Goal: Browse casually

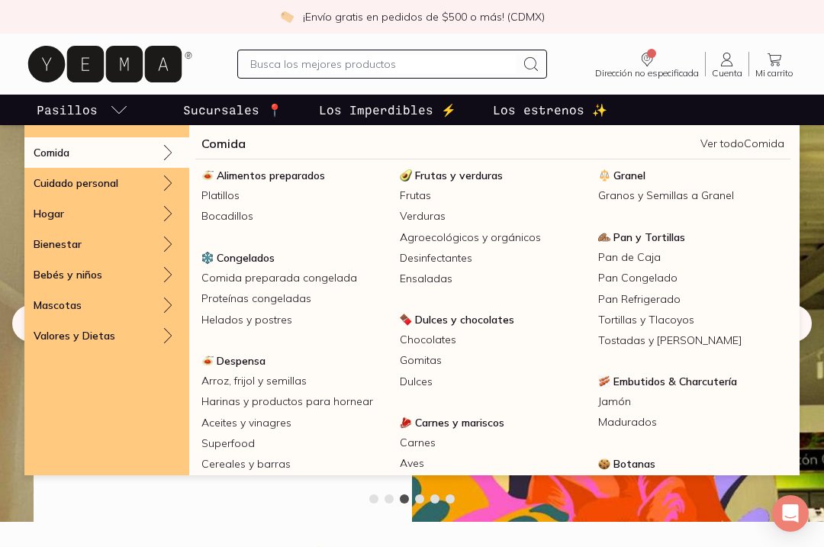
click at [281, 422] on link "Aceites y vinagres" at bounding box center [294, 423] width 198 height 21
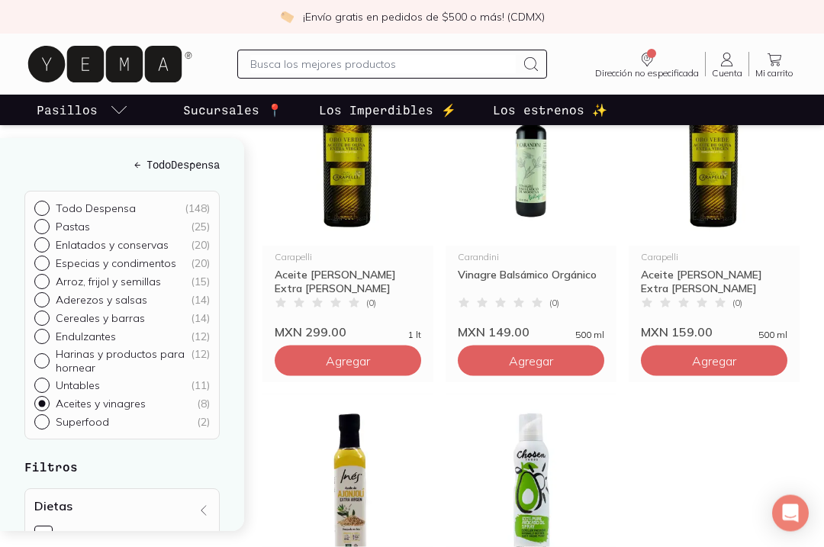
scroll to position [610, 0]
click at [369, 199] on img at bounding box center [348, 152] width 171 height 188
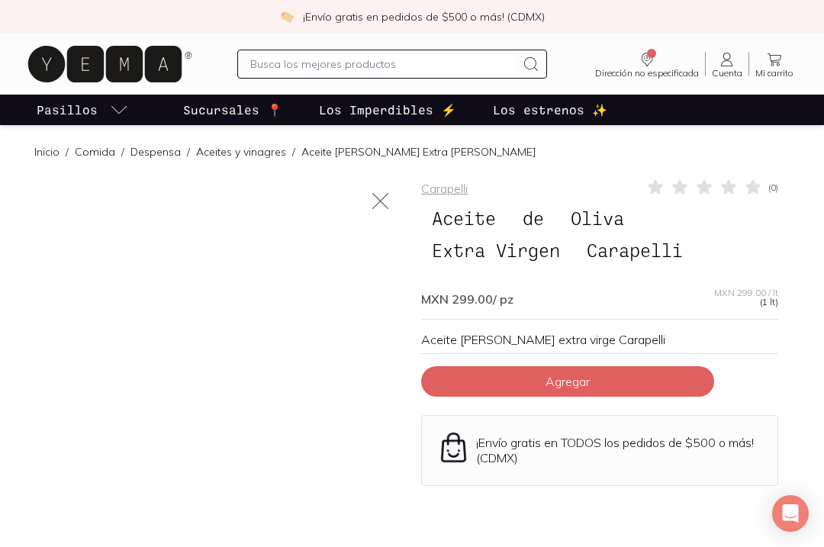
scroll to position [610, 0]
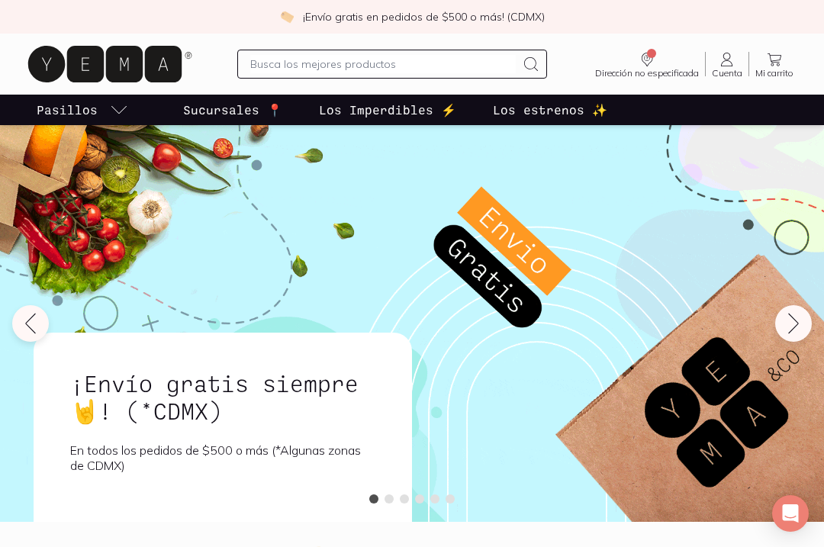
click at [112, 115] on icon "pasillo-todos-link" at bounding box center [119, 110] width 18 height 18
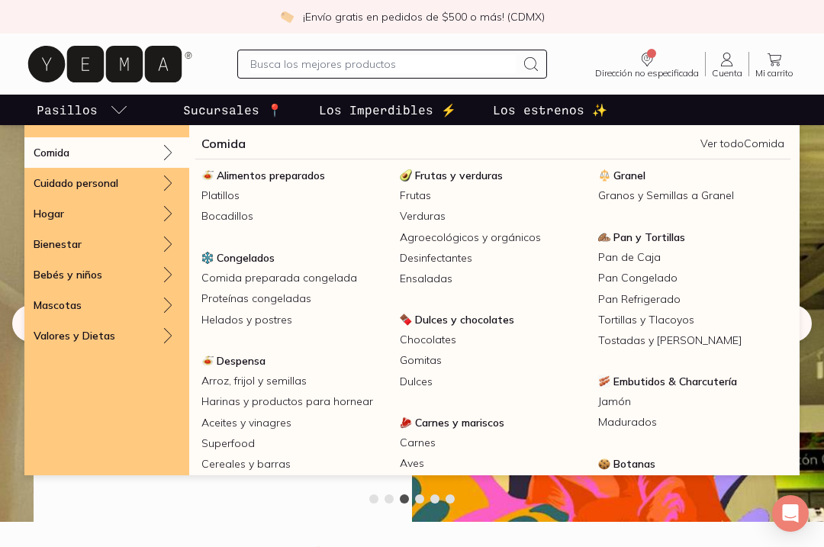
click at [514, 248] on link "Desinfectantes" at bounding box center [493, 258] width 198 height 21
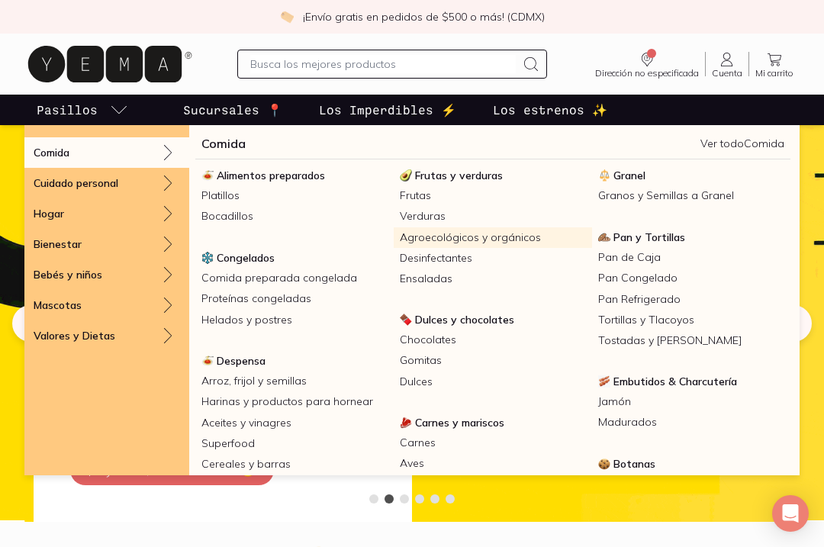
click at [509, 237] on link "Agroecológicos y orgánicos" at bounding box center [493, 237] width 198 height 21
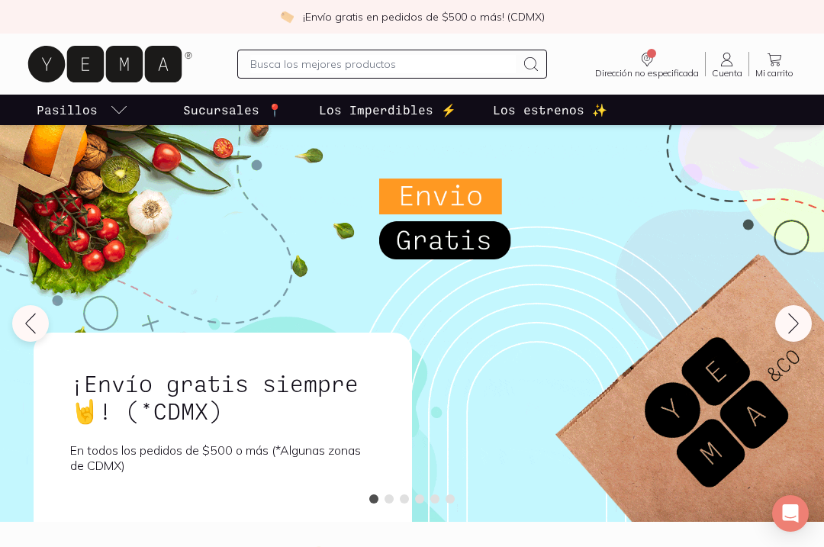
click at [112, 111] on icon "pasillo-todos-link" at bounding box center [119, 110] width 18 height 18
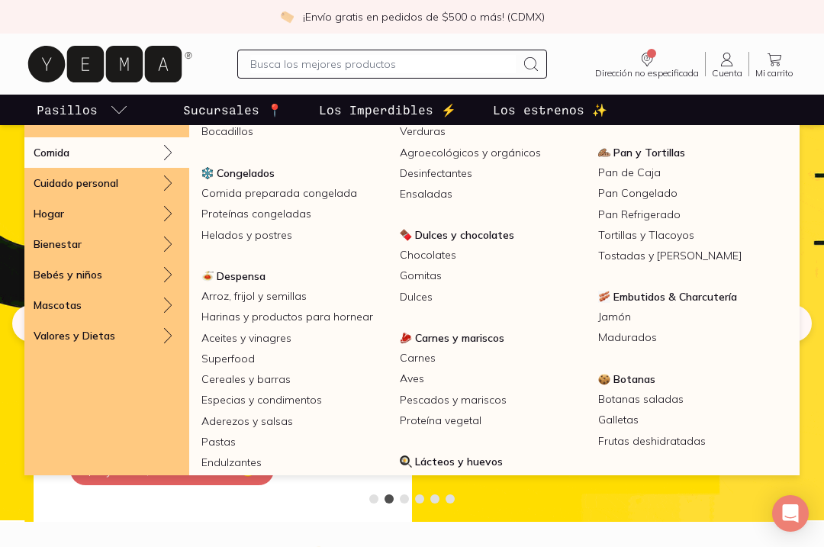
scroll to position [94, 0]
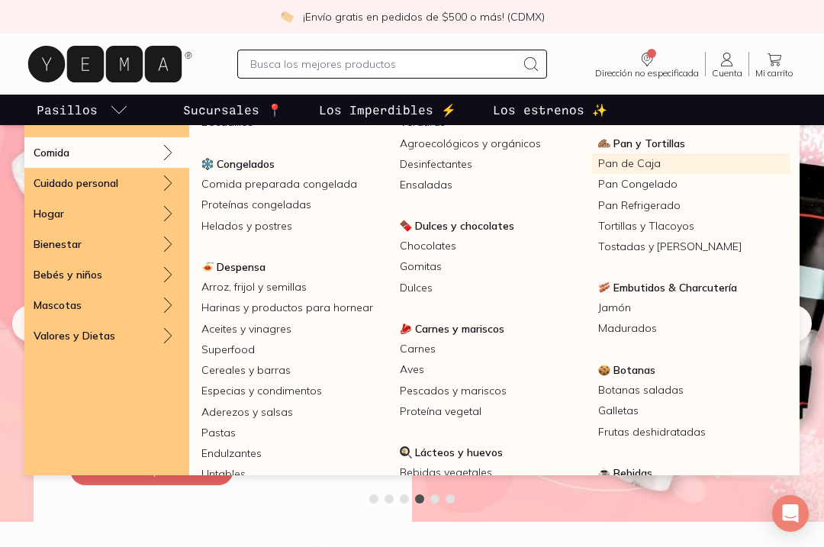
click at [649, 168] on link "Pan de Caja" at bounding box center [691, 163] width 198 height 21
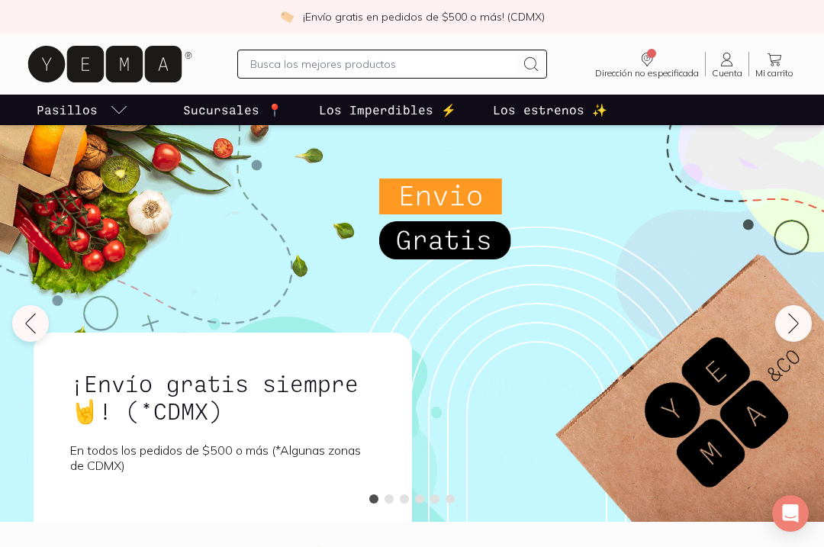
click at [113, 120] on link "Pasillos" at bounding box center [83, 110] width 98 height 31
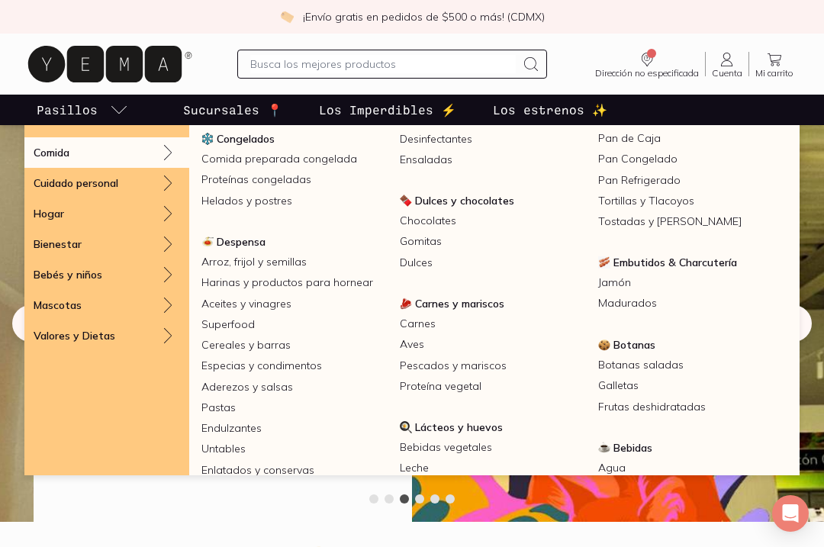
scroll to position [118, 0]
click at [721, 266] on span "Embutidos & Charcutería" at bounding box center [676, 264] width 124 height 14
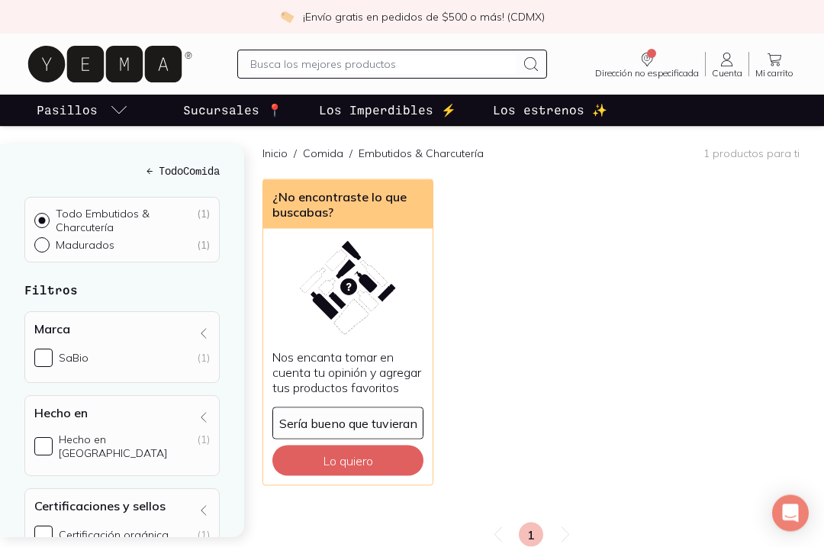
scroll to position [137, 0]
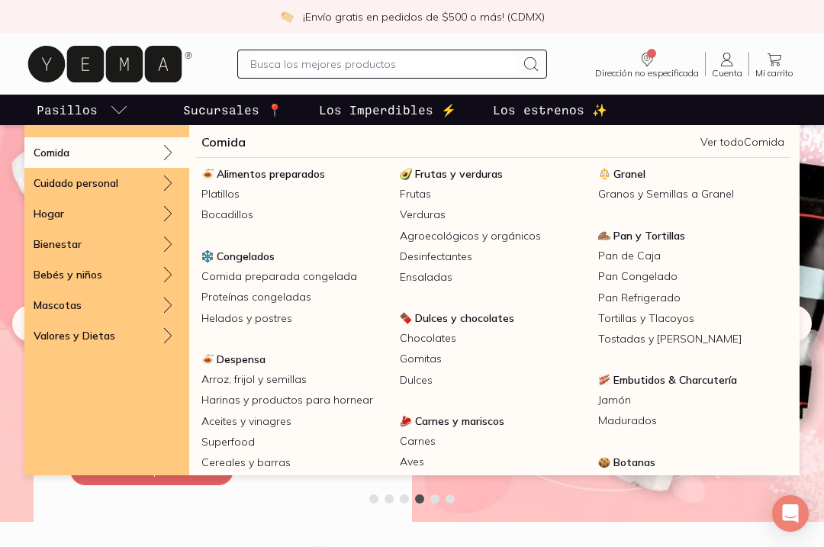
scroll to position [1, 0]
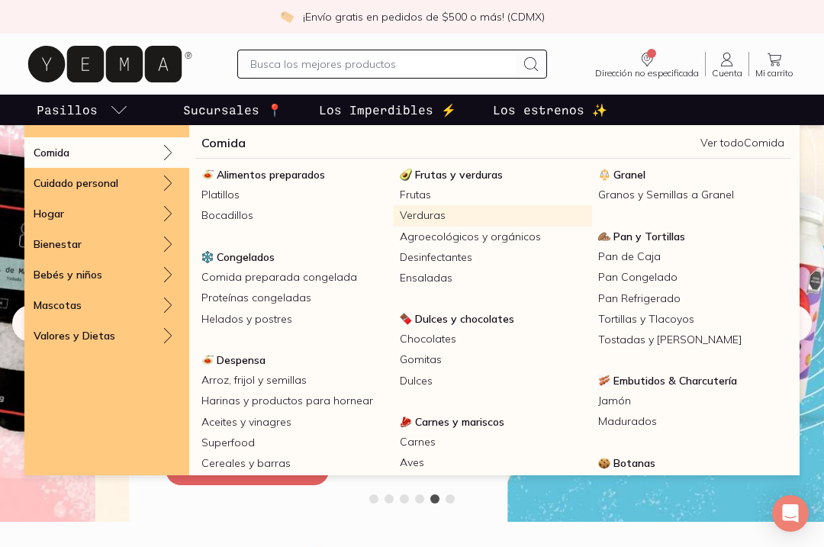
click at [431, 218] on link "Verduras" at bounding box center [493, 215] width 198 height 21
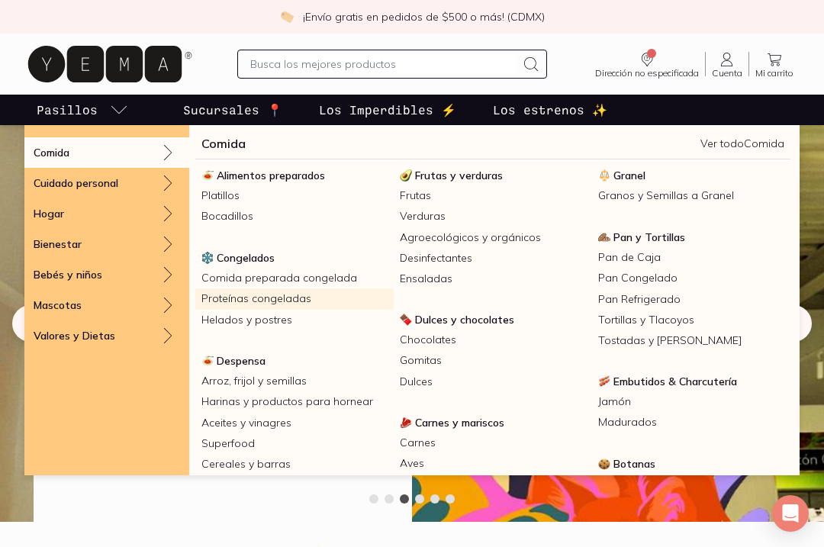
click at [284, 303] on link "Proteínas congeladas" at bounding box center [294, 299] width 198 height 21
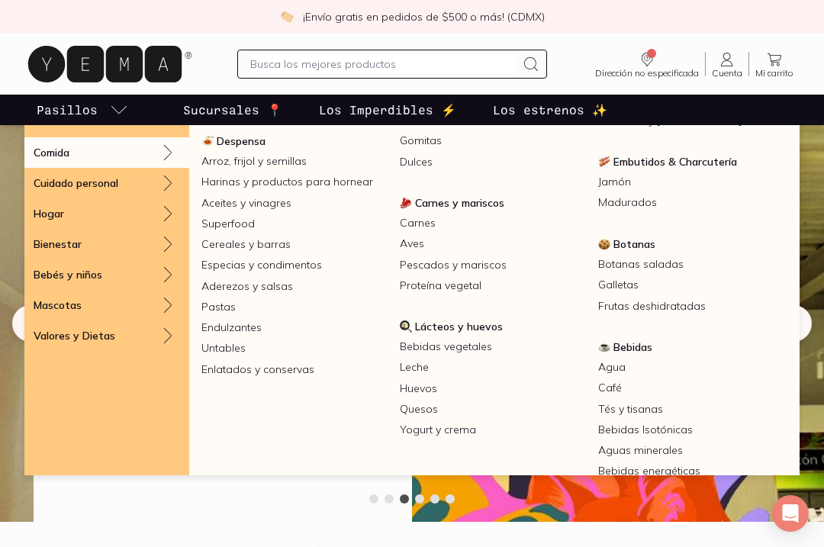
scroll to position [252, 0]
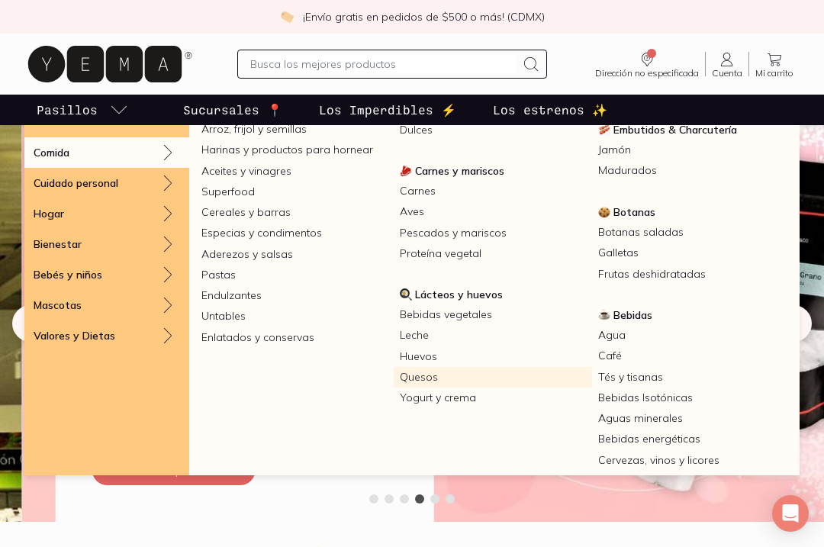
click at [428, 383] on link "Quesos" at bounding box center [493, 377] width 198 height 21
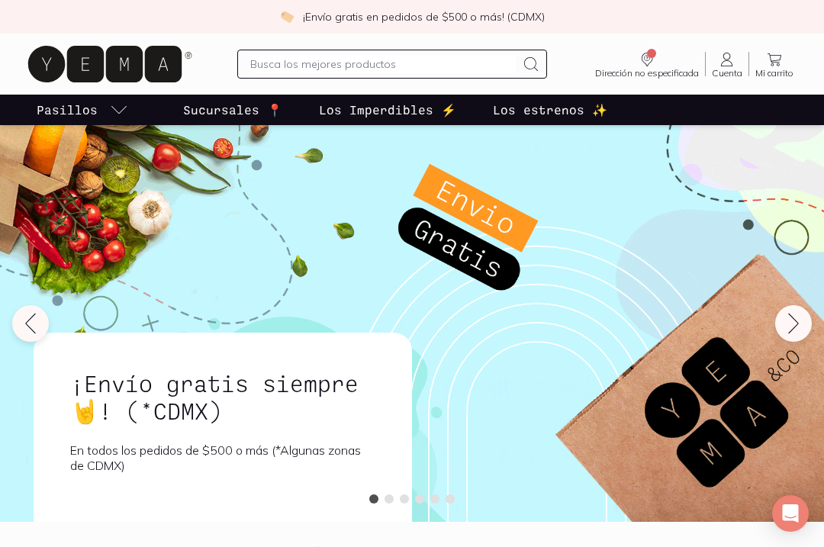
click at [121, 108] on icon "pasillo-todos-link" at bounding box center [119, 110] width 18 height 18
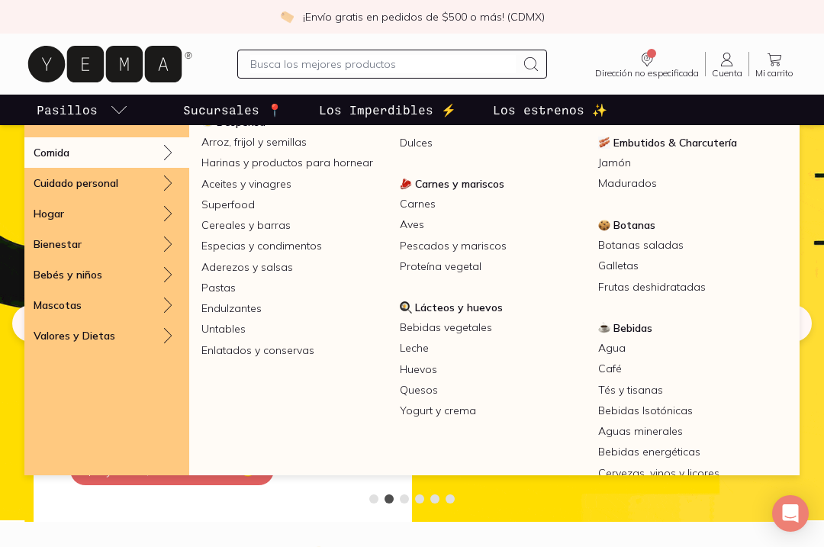
scroll to position [186, 0]
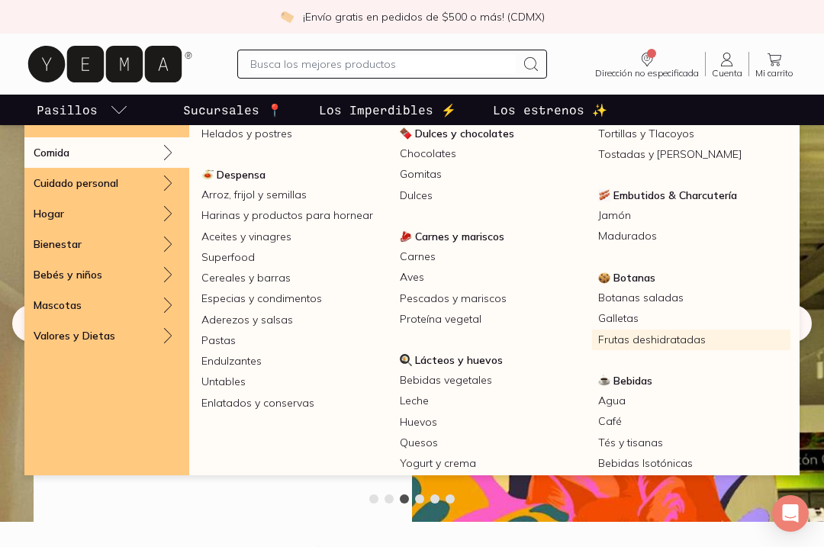
click at [689, 342] on link "Frutas deshidratadas" at bounding box center [691, 340] width 198 height 21
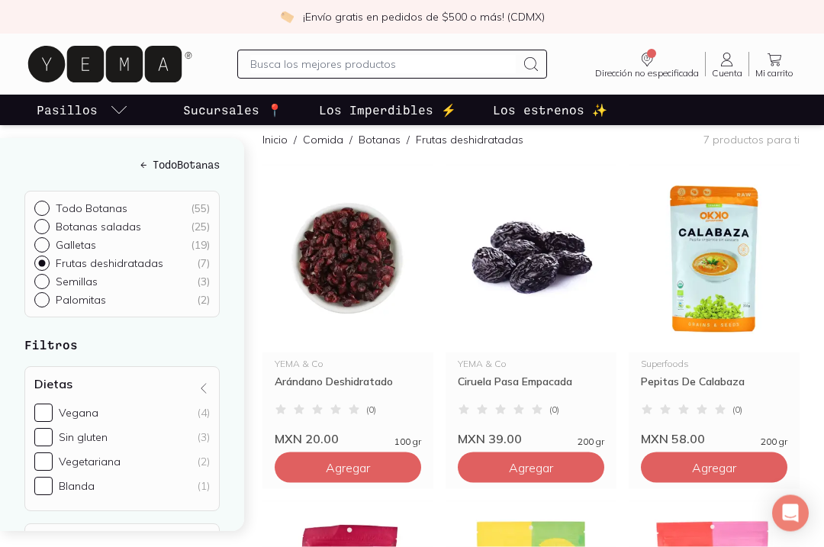
scroll to position [138, 0]
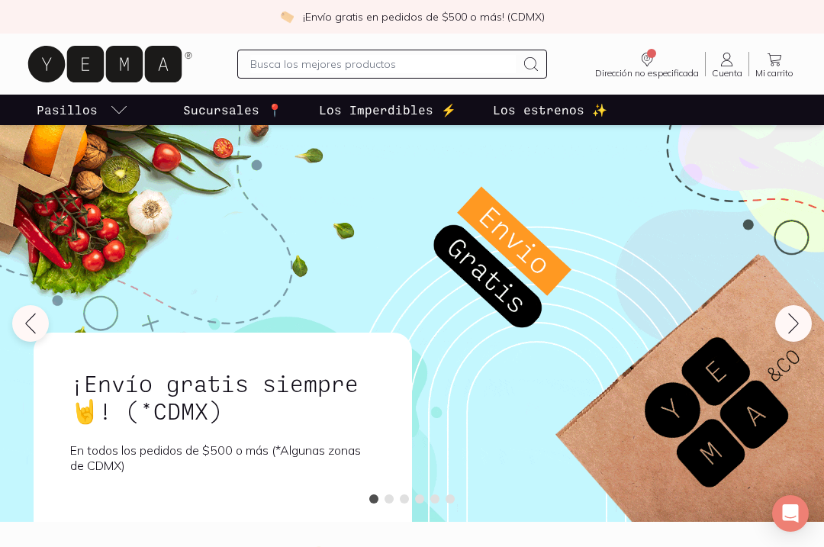
click at [122, 113] on icon "pasillo-todos-link" at bounding box center [119, 110] width 18 height 18
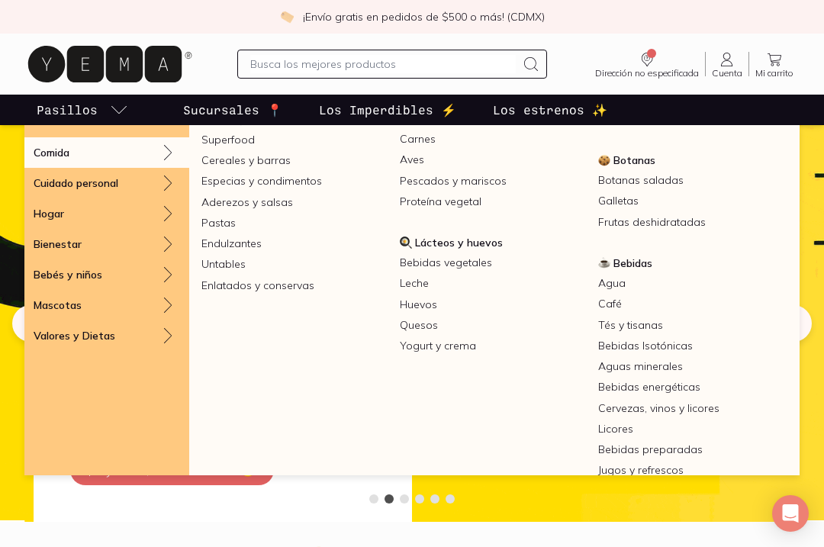
scroll to position [303, 0]
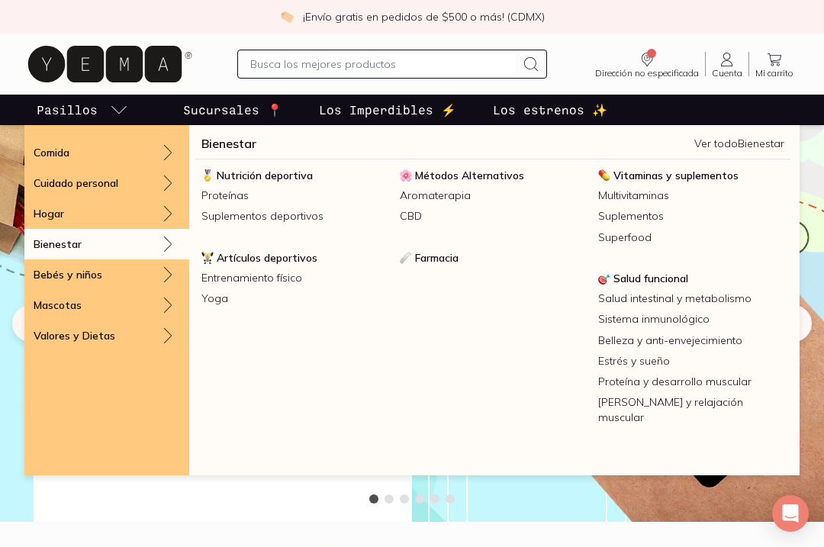
click at [449, 259] on span "Farmacia" at bounding box center [437, 258] width 44 height 14
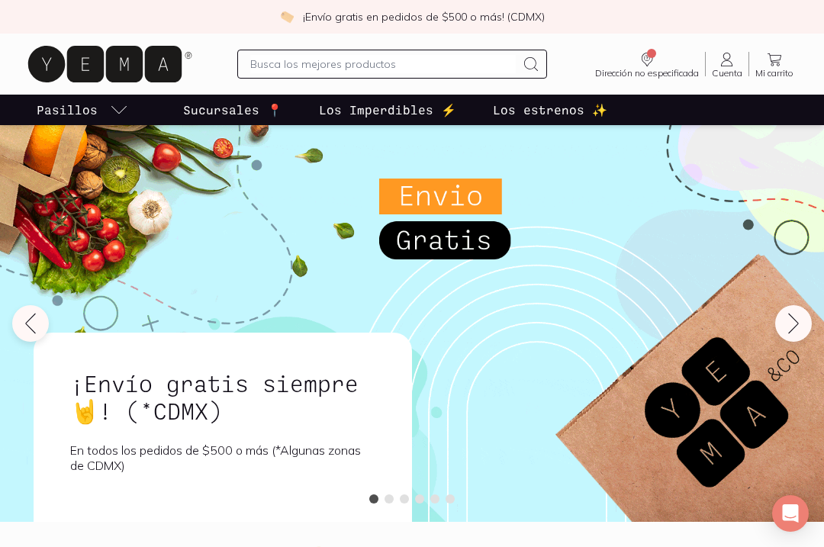
click at [118, 113] on icon "pasillo-todos-link" at bounding box center [118, 110] width 15 height 8
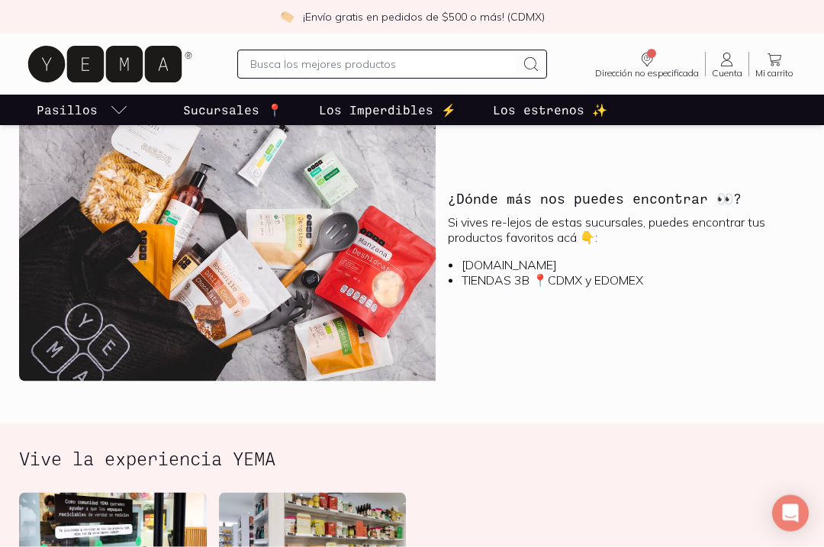
scroll to position [1589, 0]
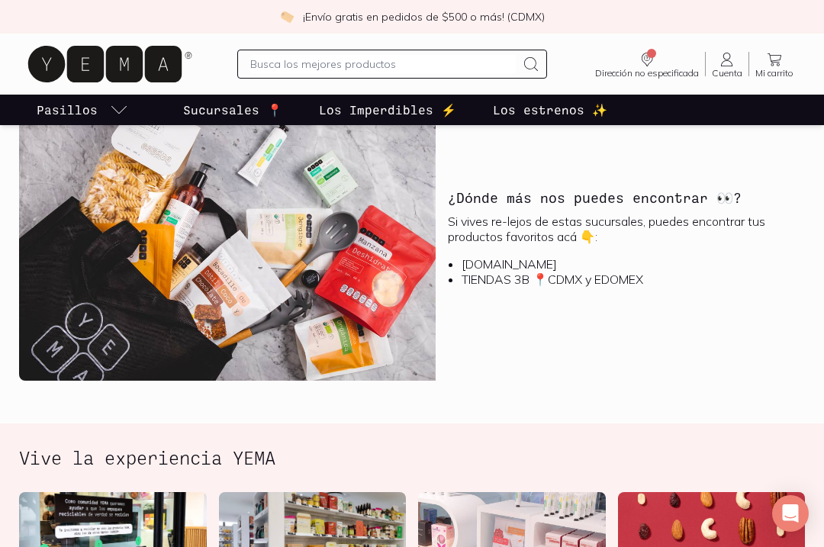
click at [517, 278] on li "TIENDAS 3B 📍CDMX y EDOMEX" at bounding box center [627, 279] width 331 height 15
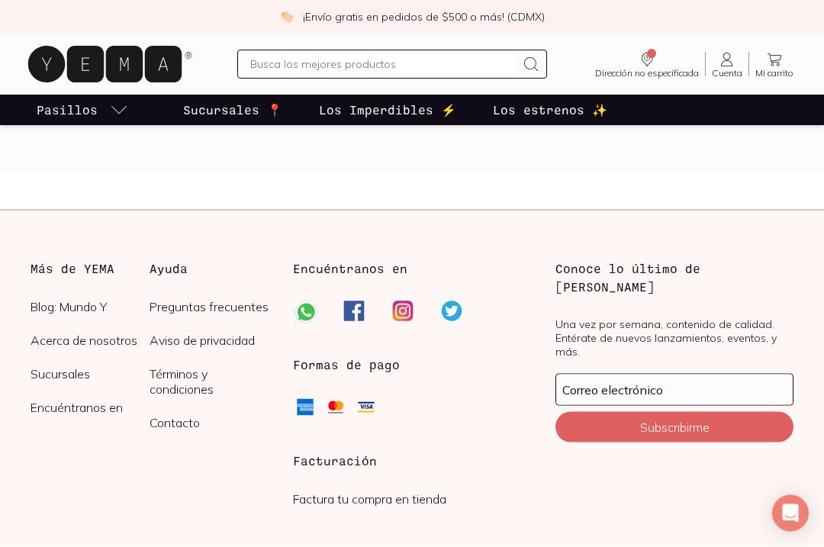
scroll to position [2533, 0]
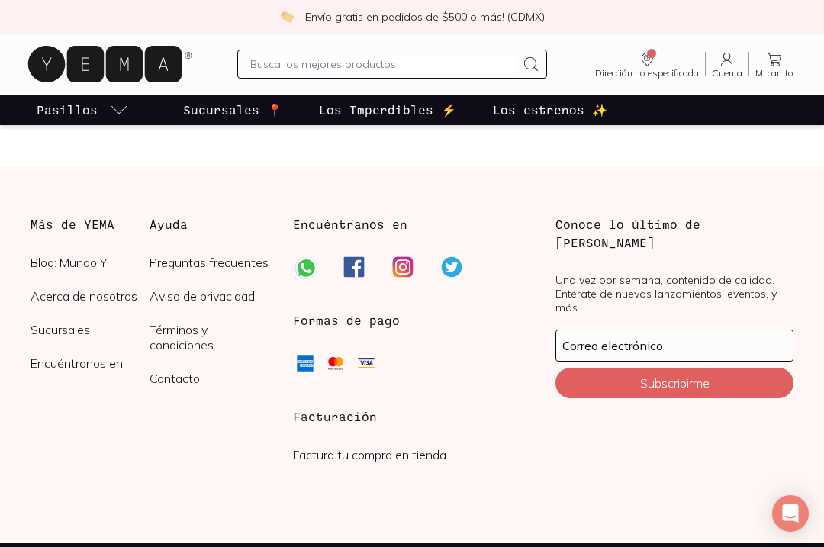
click at [136, 295] on link "Acerca de nosotros" at bounding box center [90, 296] width 119 height 15
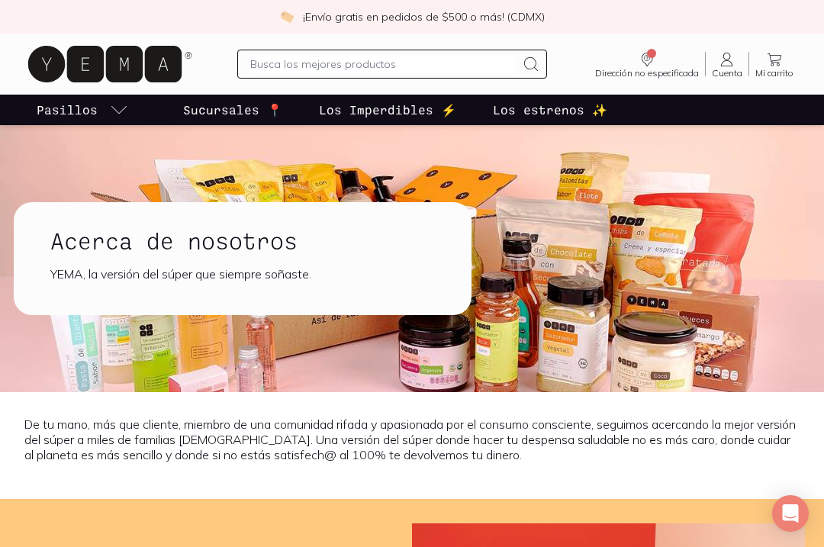
click at [566, 112] on p "Los estrenos ✨" at bounding box center [550, 110] width 115 height 18
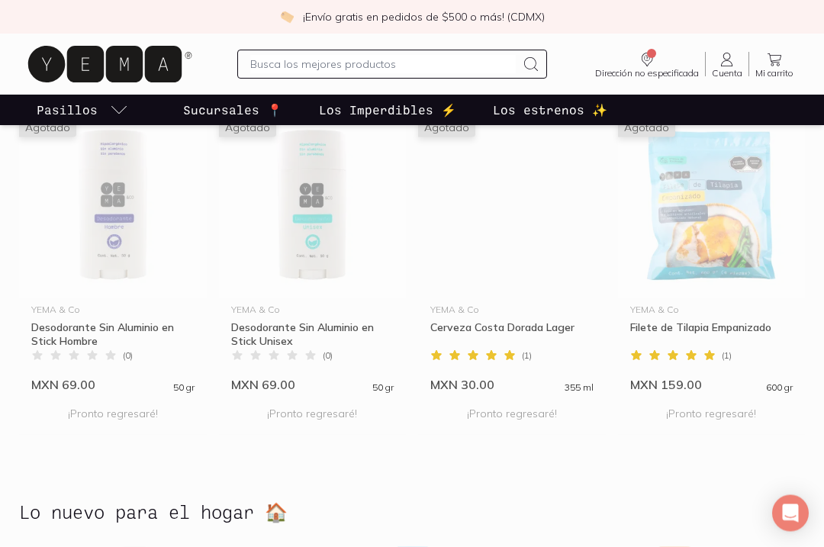
scroll to position [2061, 0]
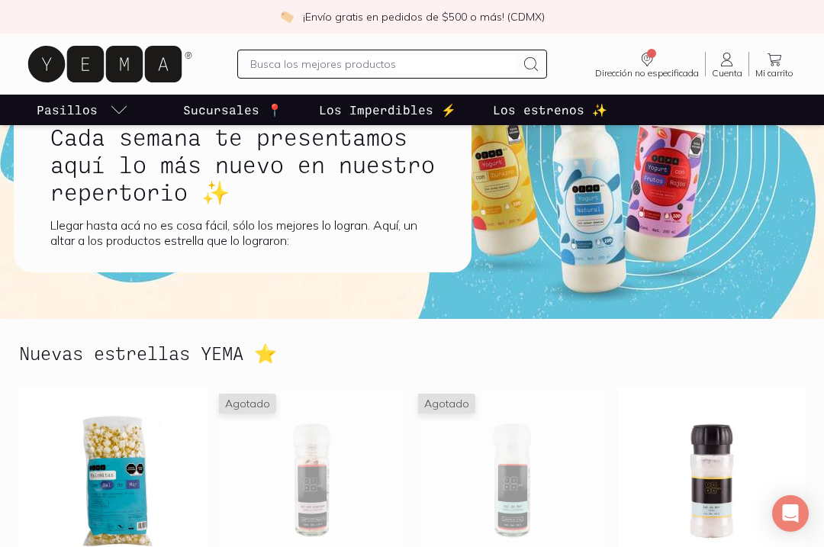
scroll to position [0, 0]
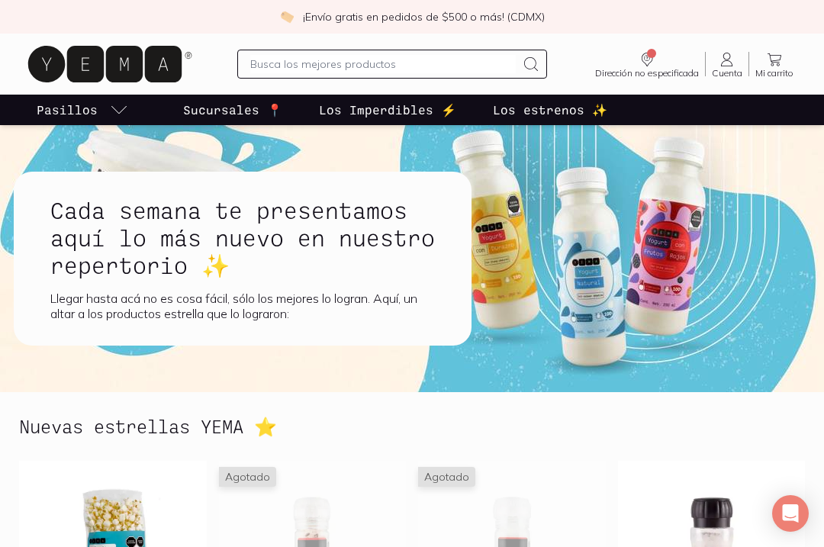
click at [252, 111] on p "Sucursales 📍" at bounding box center [232, 110] width 99 height 18
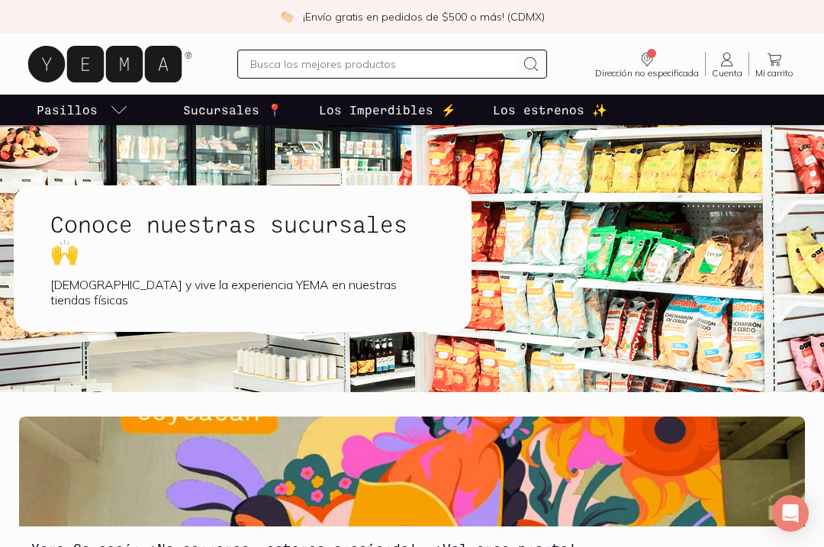
click at [279, 111] on p "Sucursales 📍" at bounding box center [232, 110] width 99 height 18
